Goal: Information Seeking & Learning: Learn about a topic

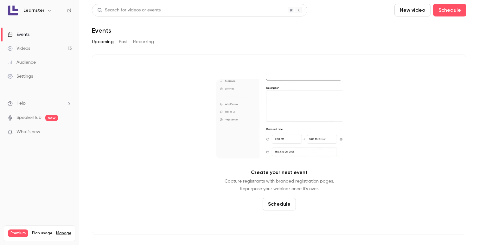
click at [32, 60] on div "Audience" at bounding box center [22, 62] width 28 height 6
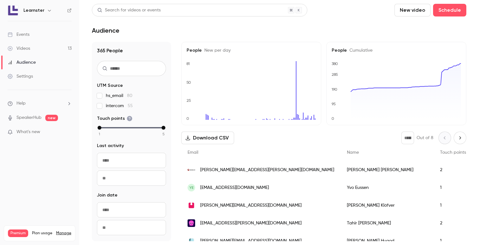
click at [31, 48] on link "Videos 13" at bounding box center [39, 48] width 79 height 14
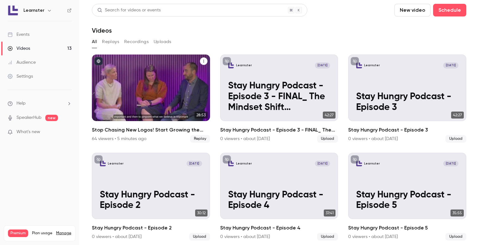
click at [144, 77] on div "Stop Chasing New Logos! Start Growing the Ones You Have." at bounding box center [151, 87] width 118 height 66
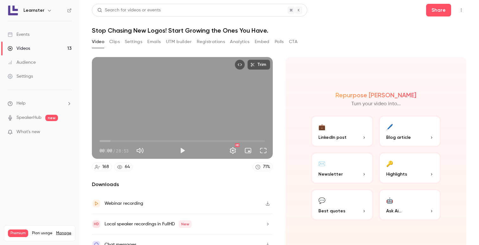
scroll to position [10, 0]
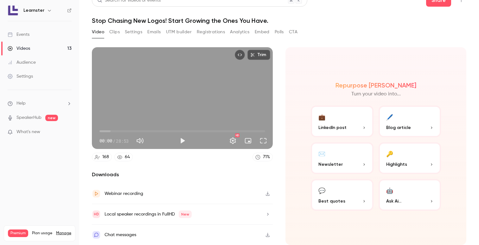
click at [238, 32] on button "Analytics" at bounding box center [240, 32] width 20 height 10
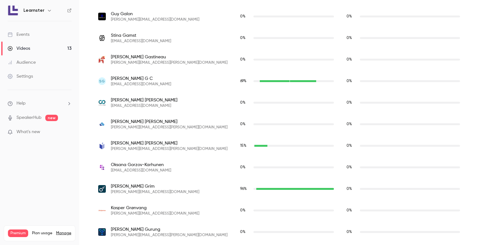
scroll to position [1306, 0]
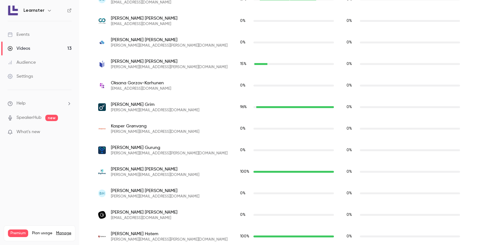
click at [29, 37] on div "Events" at bounding box center [19, 34] width 22 height 6
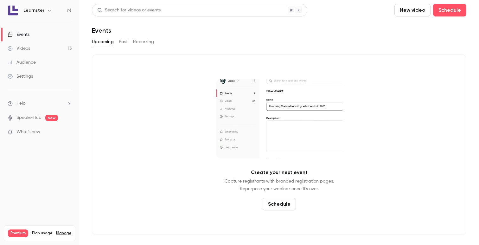
click at [29, 52] on link "Videos 13" at bounding box center [39, 48] width 79 height 14
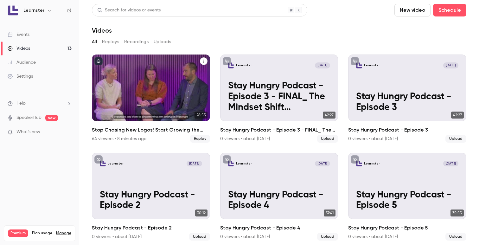
click at [125, 70] on div "Stop Chasing New Logos! Start Growing the Ones You Have." at bounding box center [151, 87] width 118 height 66
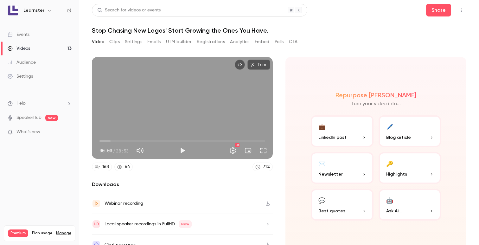
scroll to position [10, 0]
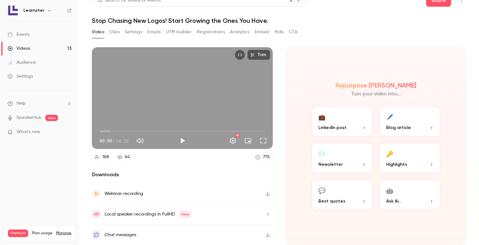
click at [127, 232] on div "Chat messages" at bounding box center [120, 235] width 32 height 8
click at [244, 33] on button "Analytics" at bounding box center [240, 32] width 20 height 10
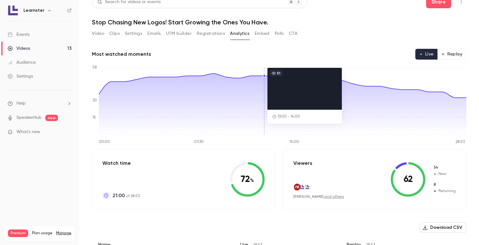
scroll to position [9, 0]
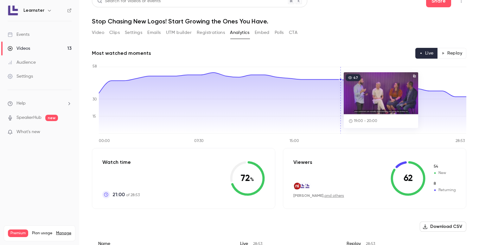
click at [342, 30] on div "Video Clips Settings Emails UTM builder Registrations Analytics Embed Polls CTA" at bounding box center [279, 34] width 374 height 13
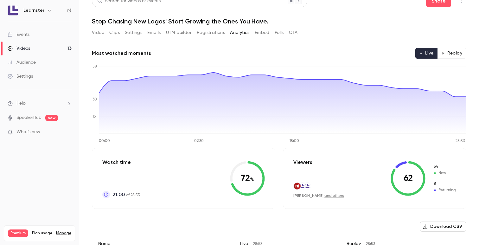
click at [449, 58] on button "Replay" at bounding box center [451, 53] width 29 height 11
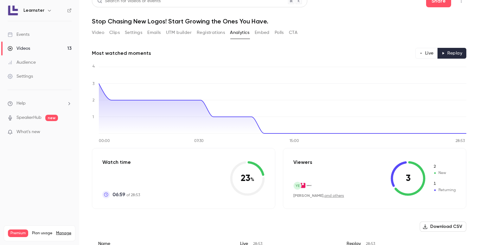
click at [426, 53] on button "Live" at bounding box center [426, 53] width 22 height 11
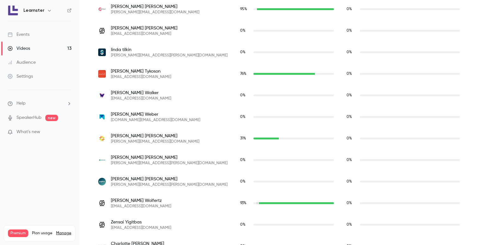
scroll to position [3639, 0]
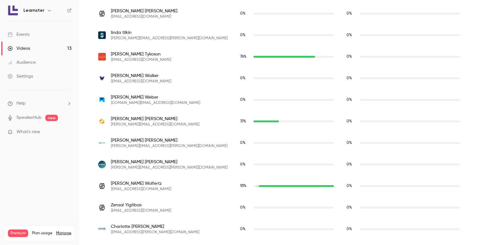
type button "live"
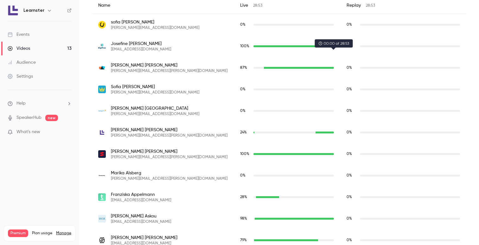
scroll to position [251, 0]
